Goal: Task Accomplishment & Management: Manage account settings

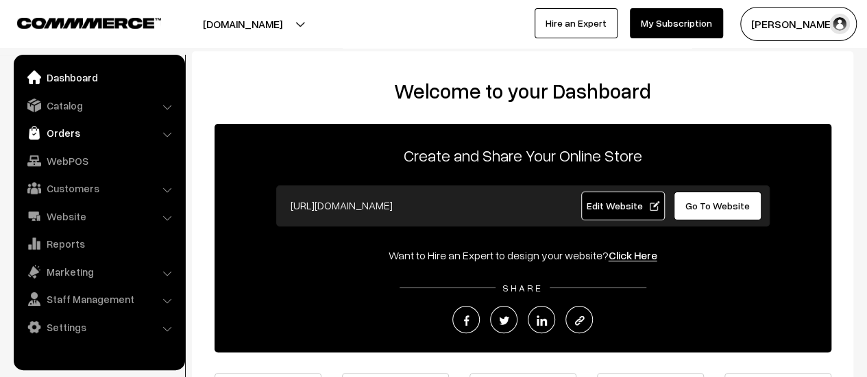
click at [55, 141] on link "Orders" at bounding box center [98, 133] width 163 height 25
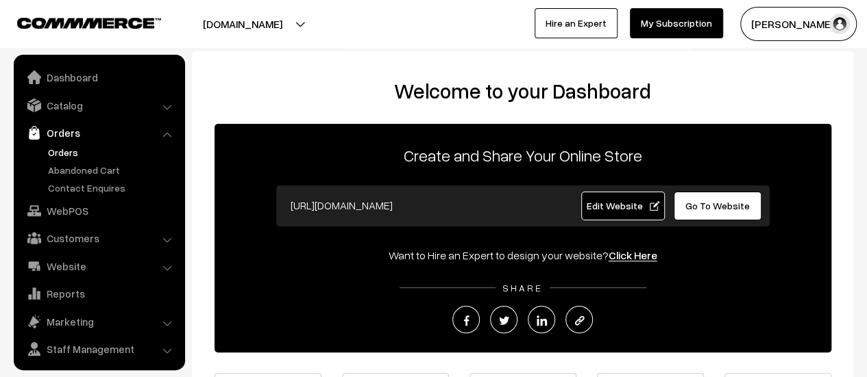
click at [59, 153] on link "Orders" at bounding box center [113, 152] width 136 height 14
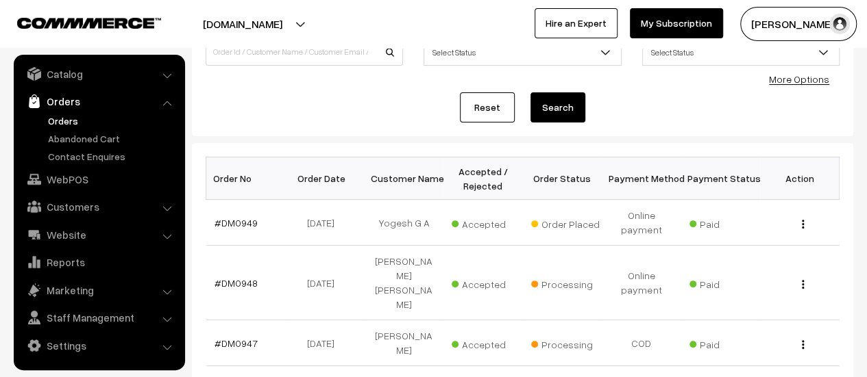
scroll to position [125, 0]
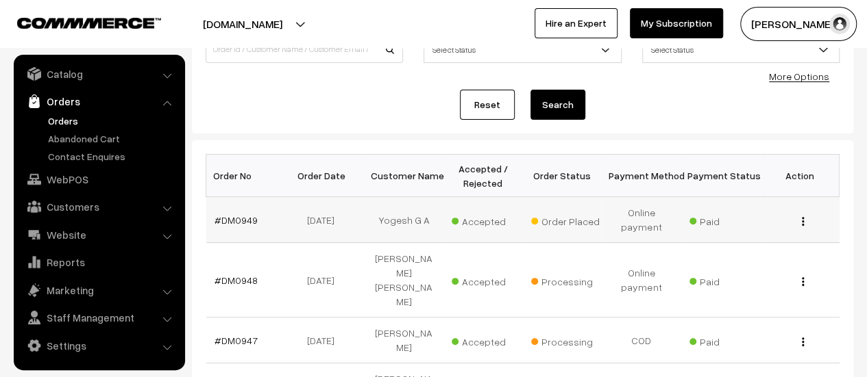
click at [233, 209] on td "#DM0949" at bounding box center [245, 220] width 79 height 46
click at [236, 216] on link "#DM0949" at bounding box center [235, 220] width 43 height 12
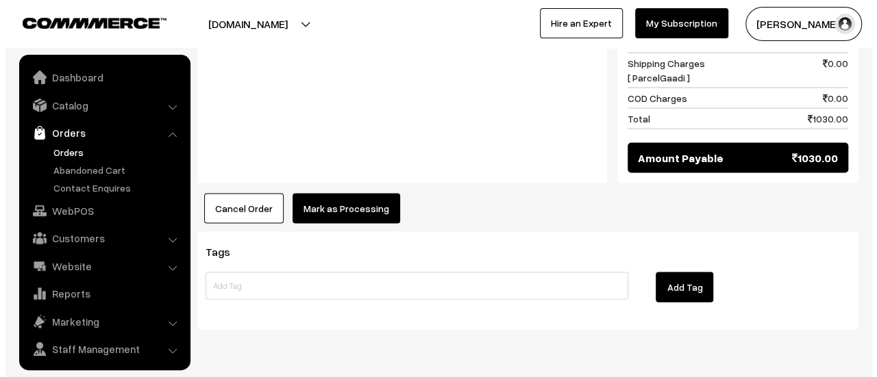
scroll to position [32, 0]
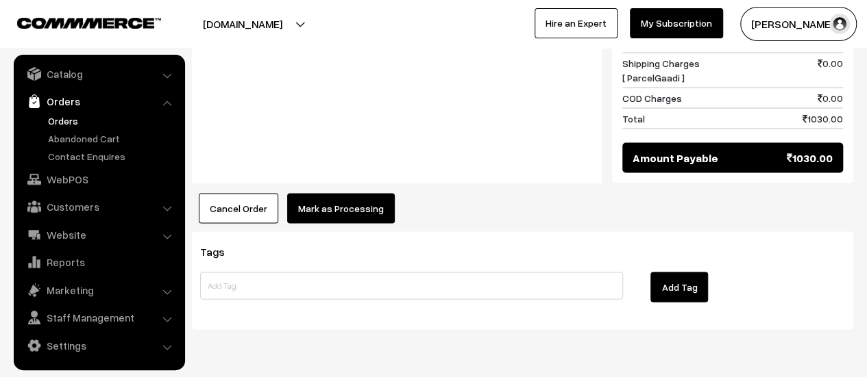
click at [349, 194] on button "Mark as Processing" at bounding box center [341, 209] width 108 height 30
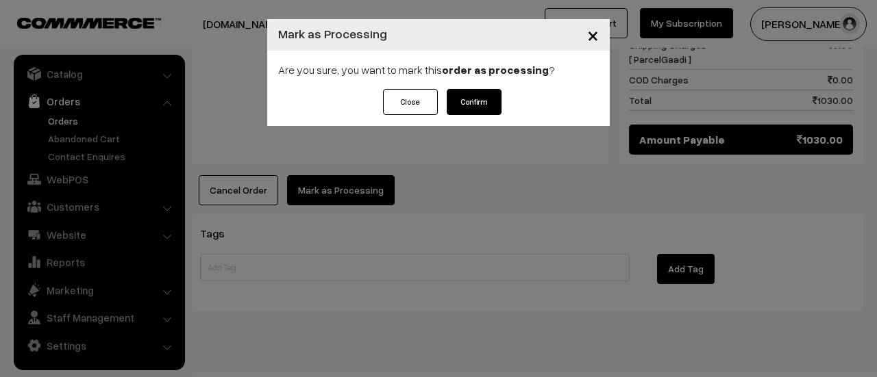
click at [474, 103] on button "Confirm" at bounding box center [474, 102] width 55 height 26
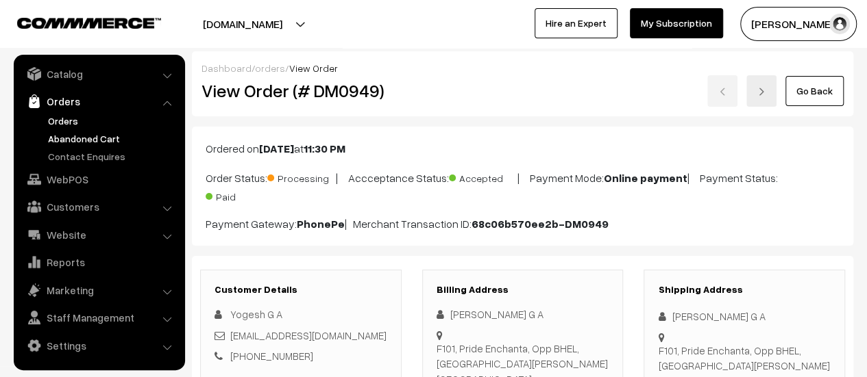
click at [90, 136] on link "Abandoned Cart" at bounding box center [113, 139] width 136 height 14
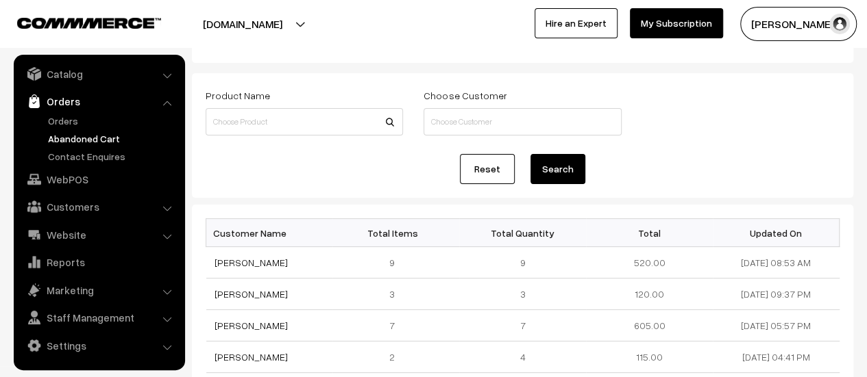
scroll to position [48, 0]
drag, startPoint x: 780, startPoint y: 261, endPoint x: 722, endPoint y: 271, distance: 58.3
click at [722, 271] on td "10-09-2025 08:53 AM" at bounding box center [775, 264] width 127 height 32
copy td "10-09-2025"
drag, startPoint x: 289, startPoint y: 262, endPoint x: 217, endPoint y: 270, distance: 72.4
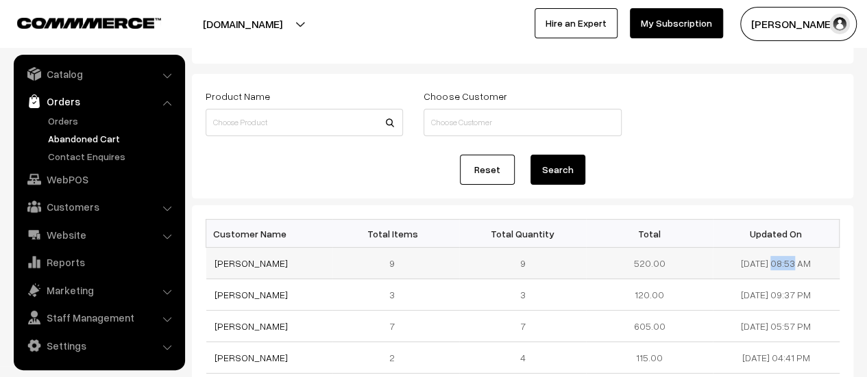
click at [217, 270] on td "Manasa Hiremath" at bounding box center [269, 264] width 127 height 32
copy link "Manasa Hiremath"
click at [260, 264] on link "Manasa Hiremath" at bounding box center [250, 264] width 73 height 12
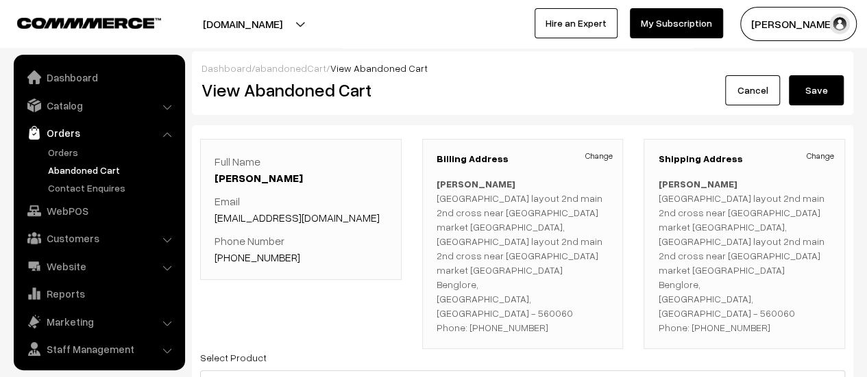
scroll to position [32, 0]
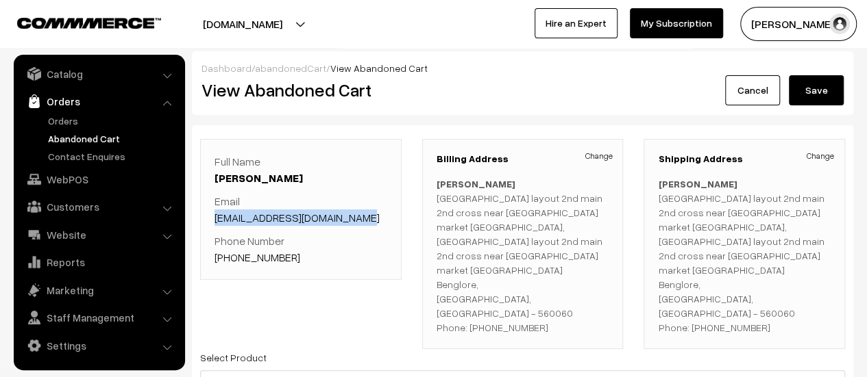
drag, startPoint x: 372, startPoint y: 214, endPoint x: 214, endPoint y: 216, distance: 157.6
click at [214, 216] on p "Email manasahiremath506@gmail.com" at bounding box center [300, 209] width 173 height 33
copy link "manasahiremath506@gmail.com"
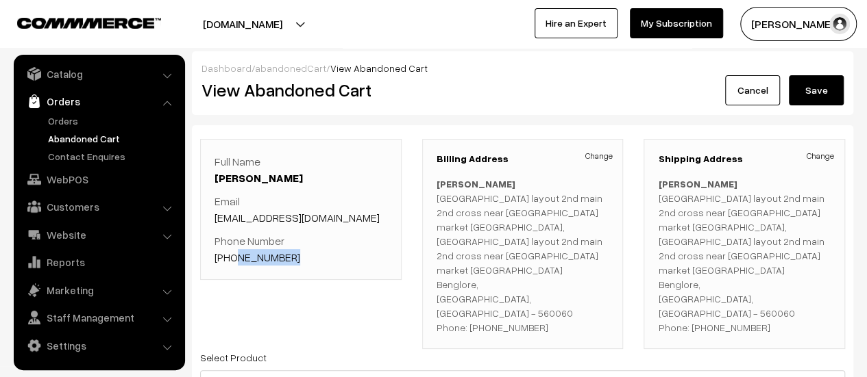
drag, startPoint x: 290, startPoint y: 255, endPoint x: 234, endPoint y: 250, distance: 56.4
click at [234, 250] on p "Phone Number +91 6361736943" at bounding box center [300, 249] width 173 height 33
copy link "6361736943"
click at [315, 239] on p "Phone Number +91 6361736943" at bounding box center [300, 249] width 173 height 33
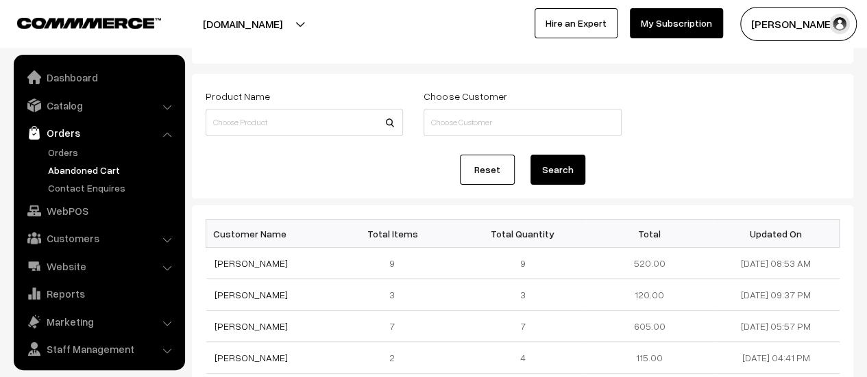
scroll to position [32, 0]
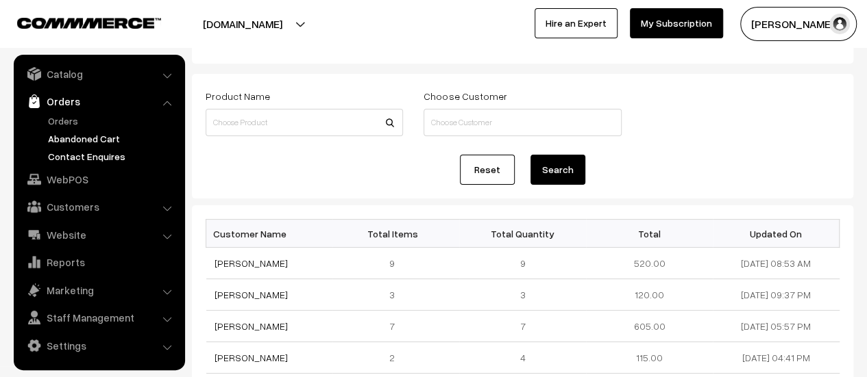
click at [90, 159] on link "Contact Enquires" at bounding box center [113, 156] width 136 height 14
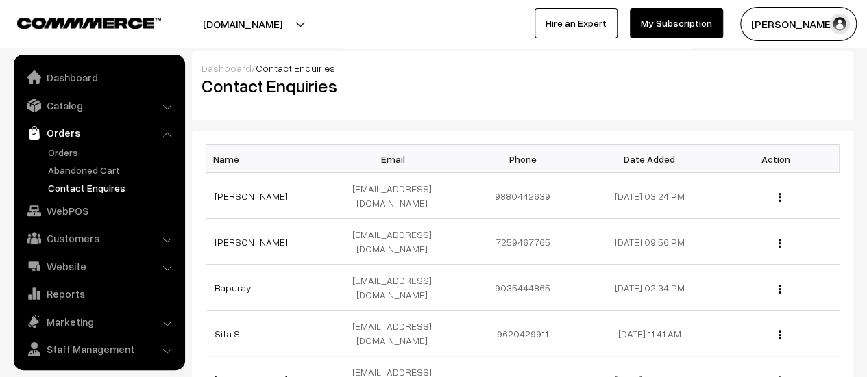
scroll to position [32, 0]
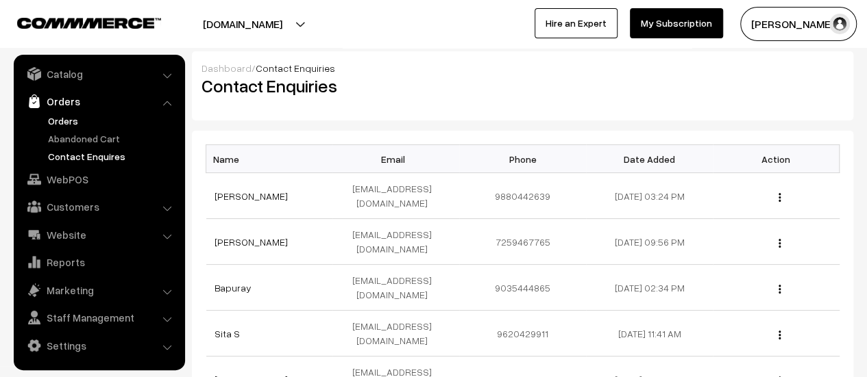
click at [67, 120] on link "Orders" at bounding box center [113, 121] width 136 height 14
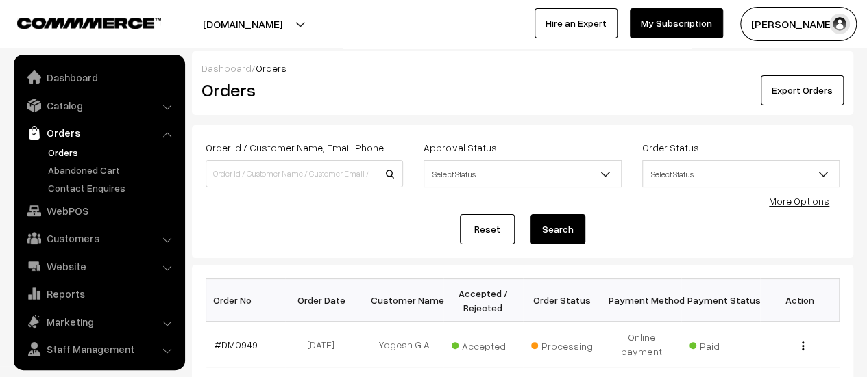
scroll to position [32, 0]
